Goal: Task Accomplishment & Management: Manage account settings

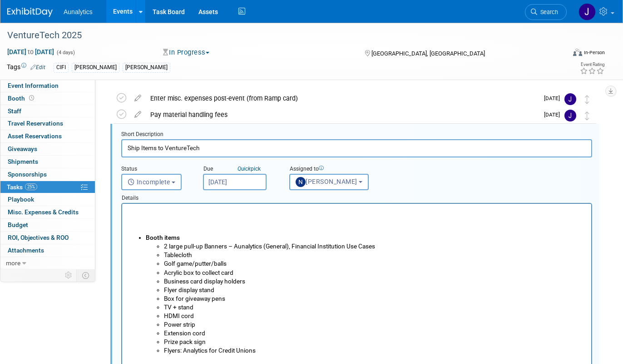
scroll to position [37, 0]
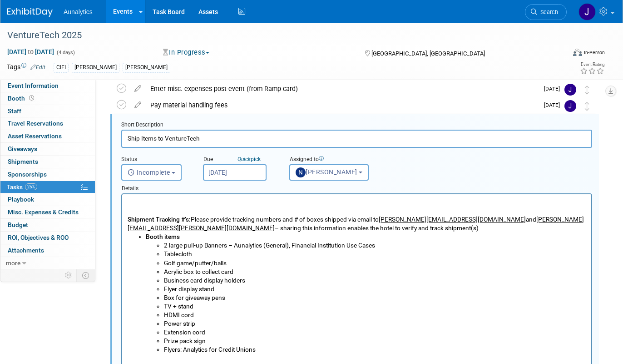
click at [314, 225] on p "Shipment Tracking #’s: Please provide tracking numbers and # of boxes shipped v…" at bounding box center [357, 223] width 459 height 17
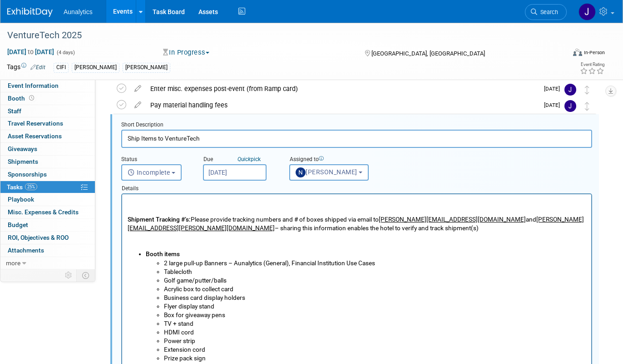
click at [135, 202] on p "Rich Text Area. Press ALT-0 for help." at bounding box center [357, 202] width 459 height 9
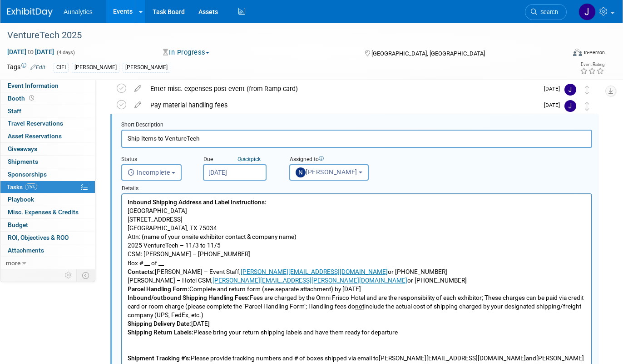
click at [226, 262] on p "Omni Frisco Hotel [STREET_ADDRESS] Attn: (name of your onsite exhibitor contact…" at bounding box center [357, 236] width 459 height 61
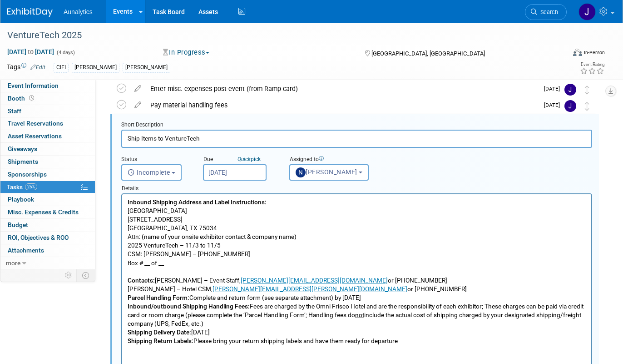
click at [396, 291] on p "Contacts: [PERSON_NAME] – Event Staff, [PERSON_NAME][EMAIL_ADDRESS][DOMAIN_NAME…" at bounding box center [357, 284] width 459 height 17
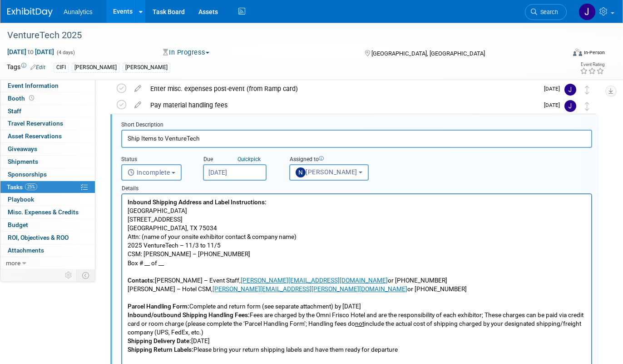
click at [421, 305] on p "Parcel Handling Form: Complete and return form (see separate attachment) by [DA…" at bounding box center [357, 306] width 459 height 9
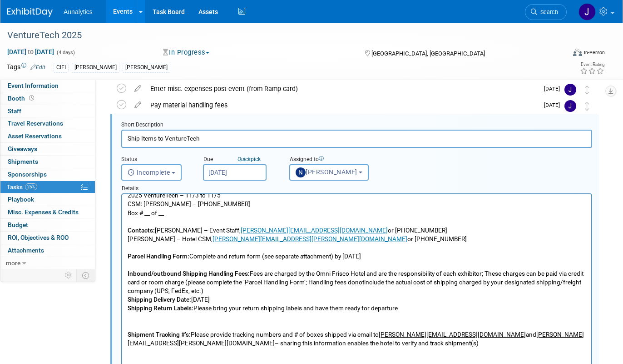
scroll to position [53, 0]
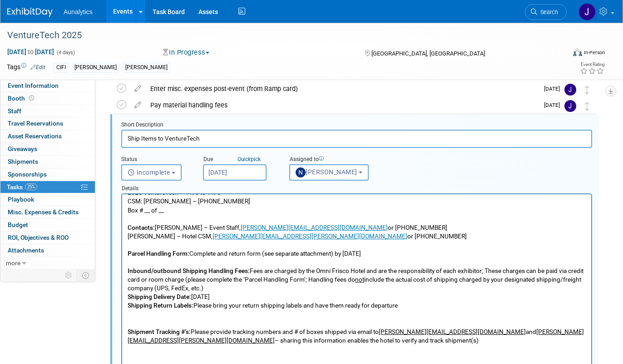
click at [292, 288] on p "Inbound/outbound Shipping Handling Fees: Fees are charged by the Omni Frisco Ho…" at bounding box center [357, 279] width 459 height 26
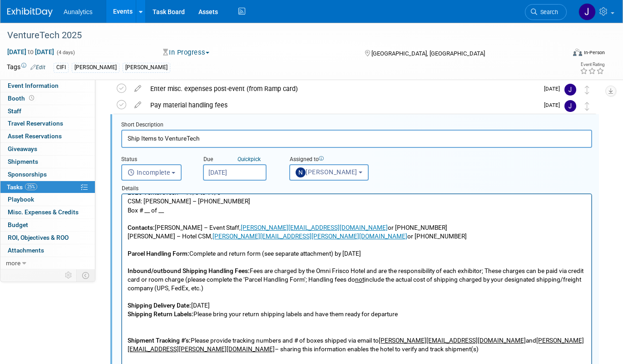
click at [302, 304] on p "Shipping Delivery Date: [DATE]" at bounding box center [357, 305] width 459 height 9
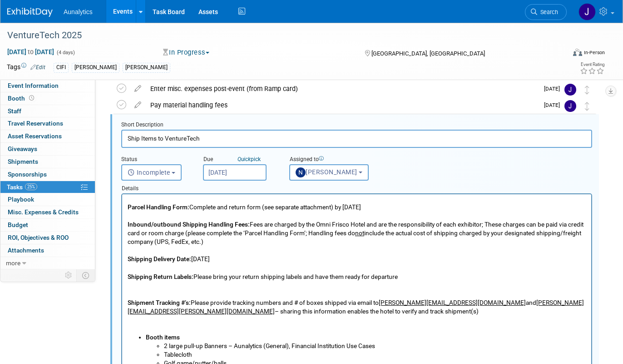
scroll to position [117, 0]
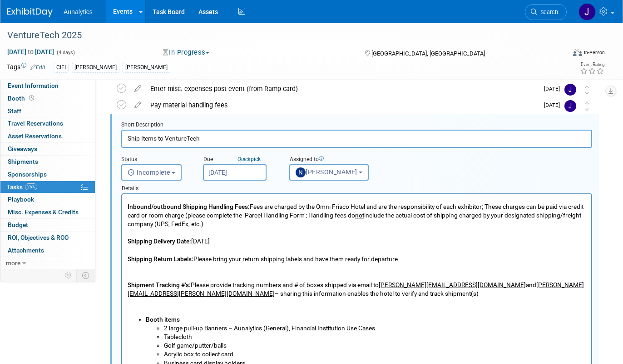
click at [295, 272] on p "Rich Text Area. Press ALT-0 for help." at bounding box center [357, 276] width 459 height 9
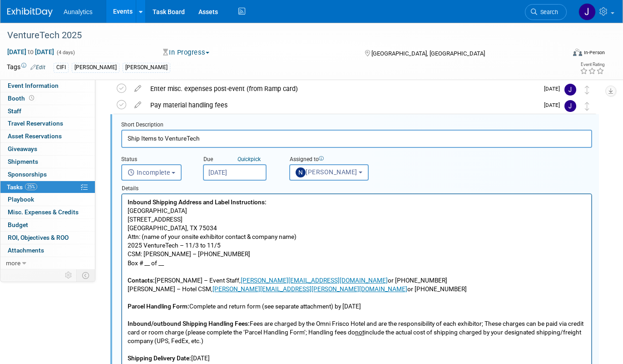
scroll to position [1, 0]
drag, startPoint x: 321, startPoint y: 236, endPoint x: 161, endPoint y: 234, distance: 160.4
click at [161, 234] on p "Omni Frisco Hotel [STREET_ADDRESS] Attn: (name of your onsite exhibitor contact…" at bounding box center [357, 235] width 459 height 61
click at [184, 233] on p "[GEOGRAPHIC_DATA][STREET_ADDRESS] Attn: [PERSON_NAME], Aunalytics 2025 VentureT…" at bounding box center [357, 235] width 459 height 61
click at [329, 213] on p "Omni Frisco Hotel [STREET_ADDRESS] Attn: [PERSON_NAME], Aunalytics 2025 Venture…" at bounding box center [357, 235] width 459 height 61
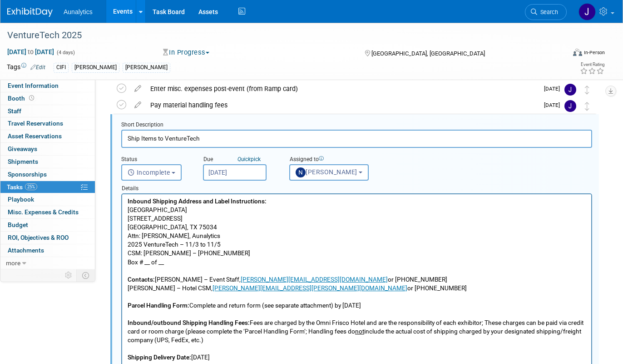
click at [170, 261] on p "Omni Frisco Hotel [STREET_ADDRESS] Attn: [PERSON_NAME], Aunalytics 2025 Venture…" at bounding box center [357, 235] width 459 height 61
click at [168, 261] on p "Omni Frisco Hotel [STREET_ADDRESS] Attn: [PERSON_NAME], Aunalytics 2025 Venture…" at bounding box center [357, 235] width 459 height 61
click at [195, 259] on p "Omni Frisco Hotel [STREET_ADDRESS] Attn: [PERSON_NAME], Aunalytics 2025 Venture…" at bounding box center [357, 235] width 459 height 61
click at [164, 264] on p "Omni Frisco Hotel [STREET_ADDRESS] Attn: [PERSON_NAME], Aunalytics 2025 Venture…" at bounding box center [357, 235] width 459 height 61
click at [365, 243] on p "[GEOGRAPHIC_DATA][STREET_ADDRESS] Attn: [PERSON_NAME], Aunalytics 2025 VentureT…" at bounding box center [357, 235] width 459 height 61
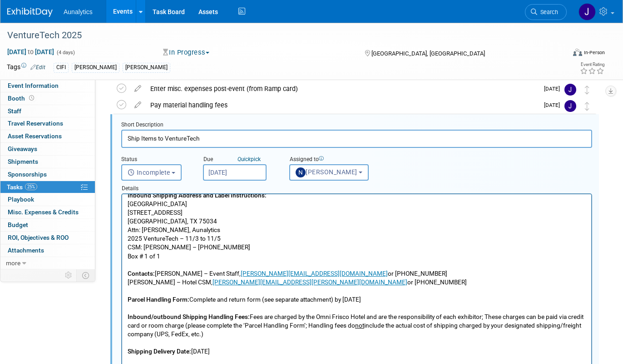
scroll to position [0, 0]
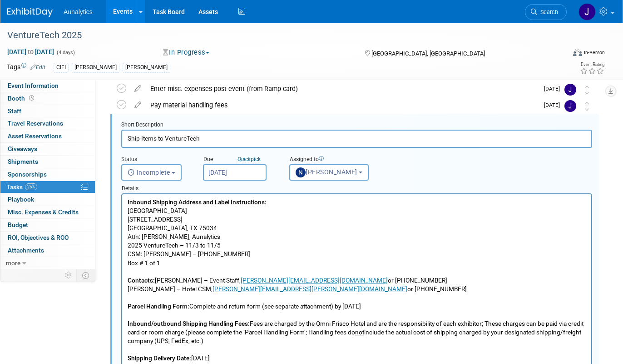
click at [253, 171] on input "[DATE]" at bounding box center [235, 172] width 64 height 16
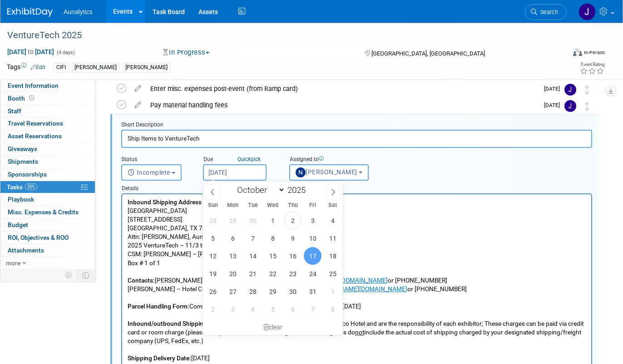
click at [444, 259] on p "[GEOGRAPHIC_DATA][STREET_ADDRESS] Attn: [PERSON_NAME], Aunalytics 2025 VentureT…" at bounding box center [357, 236] width 459 height 61
click at [276, 276] on span "22" at bounding box center [273, 273] width 18 height 18
type input "[DATE]"
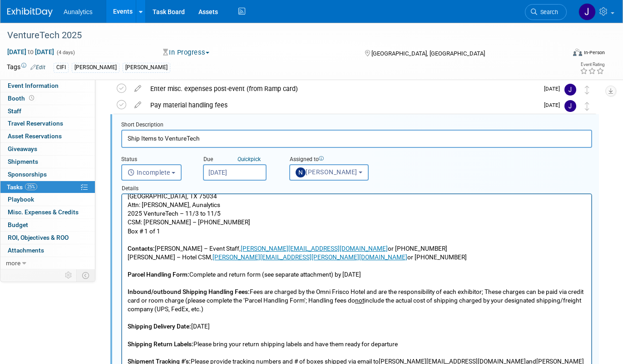
scroll to position [33, 0]
click at [225, 323] on p "Shipping Delivery Date: [DATE]" at bounding box center [357, 325] width 459 height 9
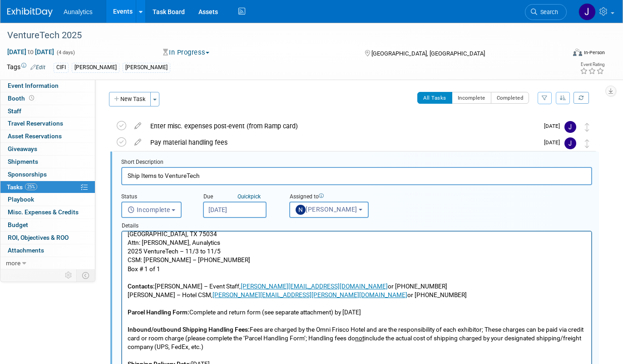
scroll to position [0, 0]
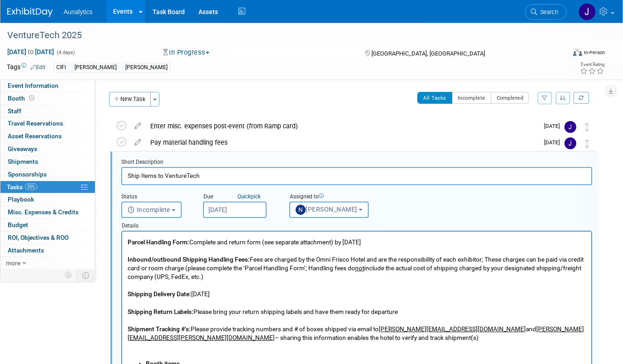
scroll to position [103, 0]
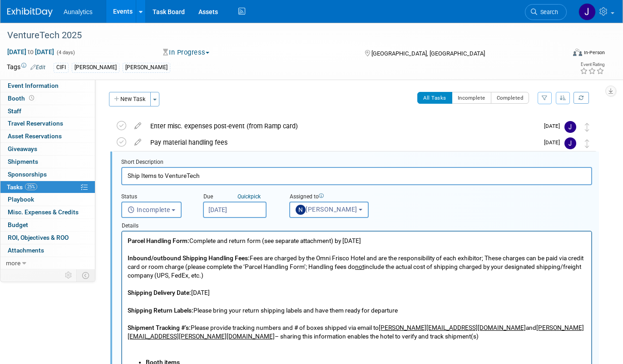
click at [156, 292] on b "Shipping Delivery Date:" at bounding box center [160, 292] width 64 height 7
copy p "Shipping Delivery Date: [DATE]"
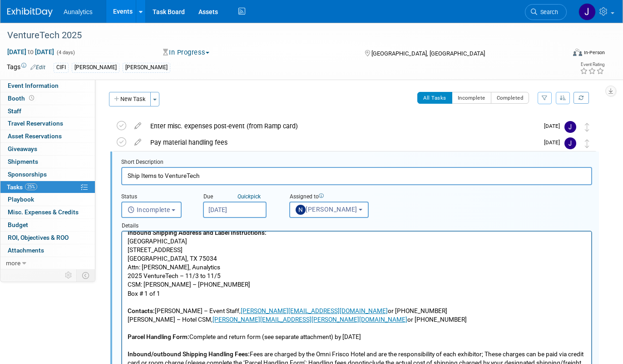
scroll to position [0, 0]
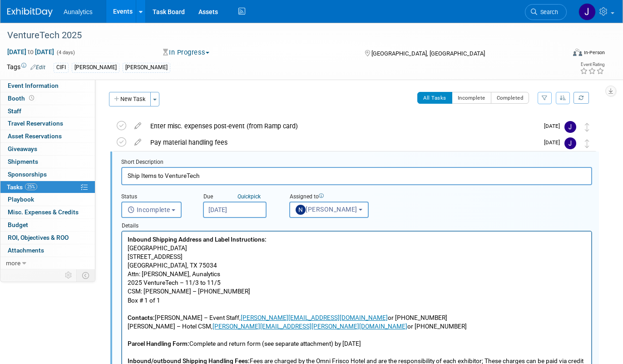
click at [128, 237] on b "Inbound Shipping Address and Label Instructions:" at bounding box center [197, 238] width 139 height 7
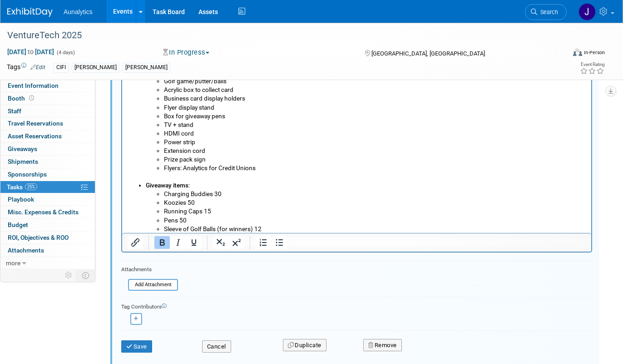
scroll to position [235, 0]
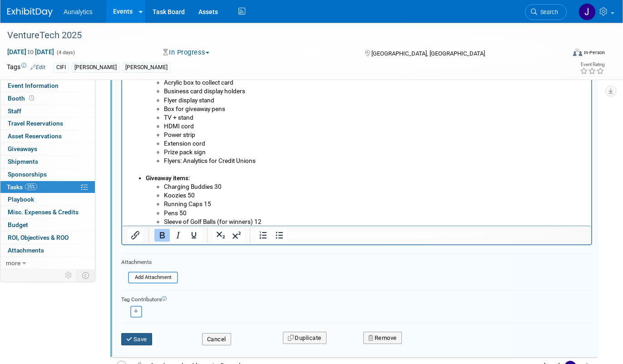
click at [151, 340] on button "Save" at bounding box center [136, 339] width 31 height 13
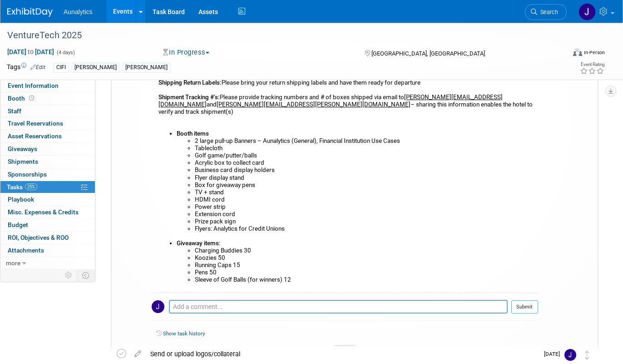
scroll to position [306, 0]
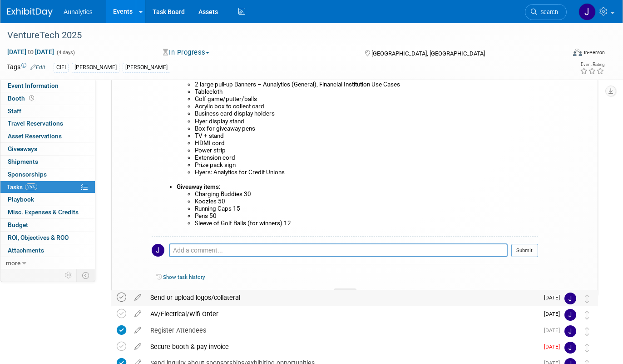
click at [123, 296] on icon at bounding box center [122, 297] width 10 height 10
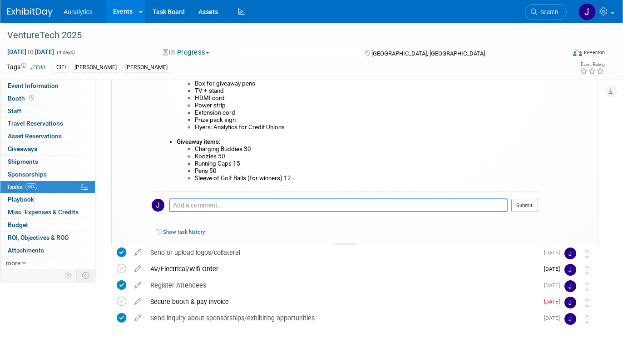
scroll to position [352, 0]
